Goal: Transaction & Acquisition: Download file/media

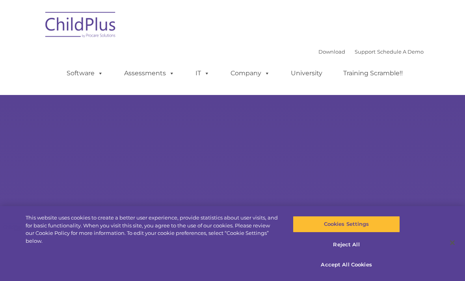
select select "MEDIUM"
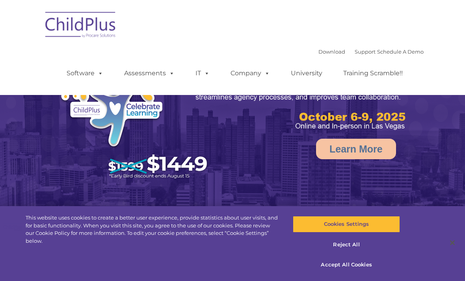
select select "MEDIUM"
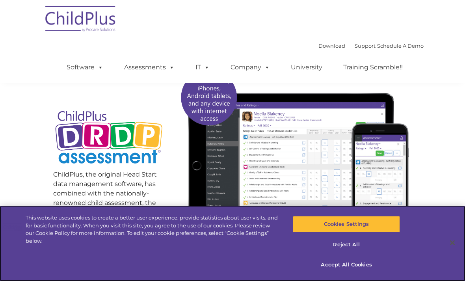
scroll to position [76, 0]
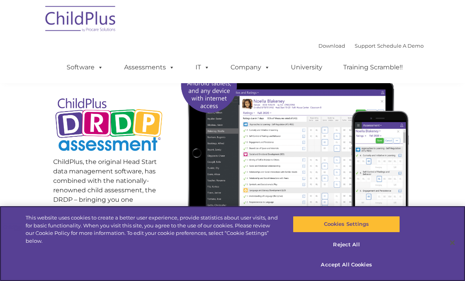
click at [370, 232] on button "Cookies Settings" at bounding box center [345, 224] width 107 height 17
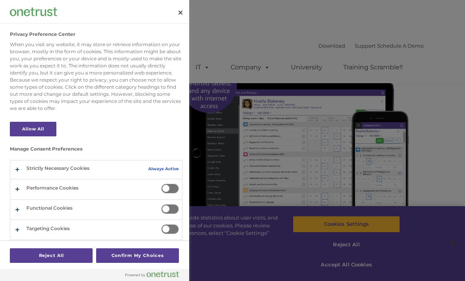
click at [421, 181] on div at bounding box center [232, 140] width 465 height 281
click at [180, 13] on button "Close" at bounding box center [180, 12] width 17 height 17
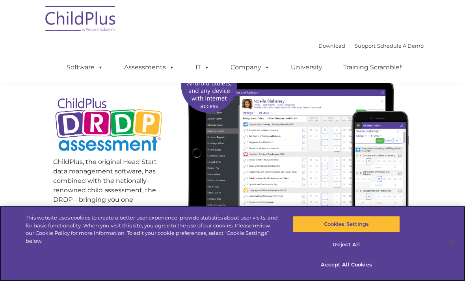
click at [363, 273] on button "Accept All Cookies" at bounding box center [345, 264] width 107 height 17
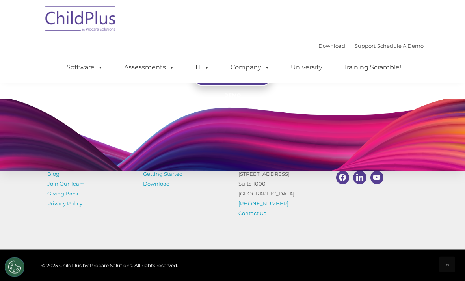
scroll to position [663, 0]
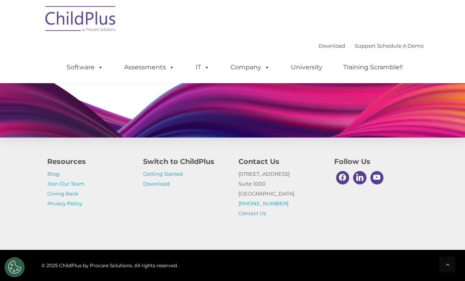
click at [165, 187] on link "Download" at bounding box center [156, 183] width 27 height 6
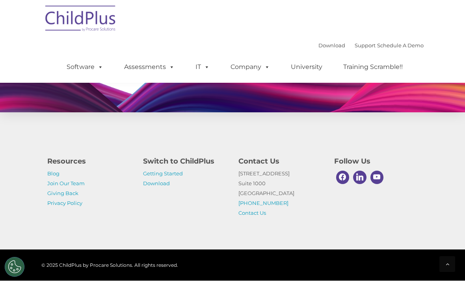
scroll to position [688, 0]
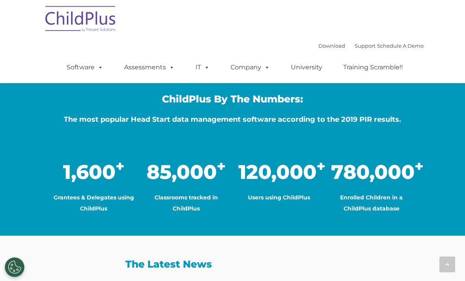
scroll to position [570, 0]
